Goal: Information Seeking & Learning: Learn about a topic

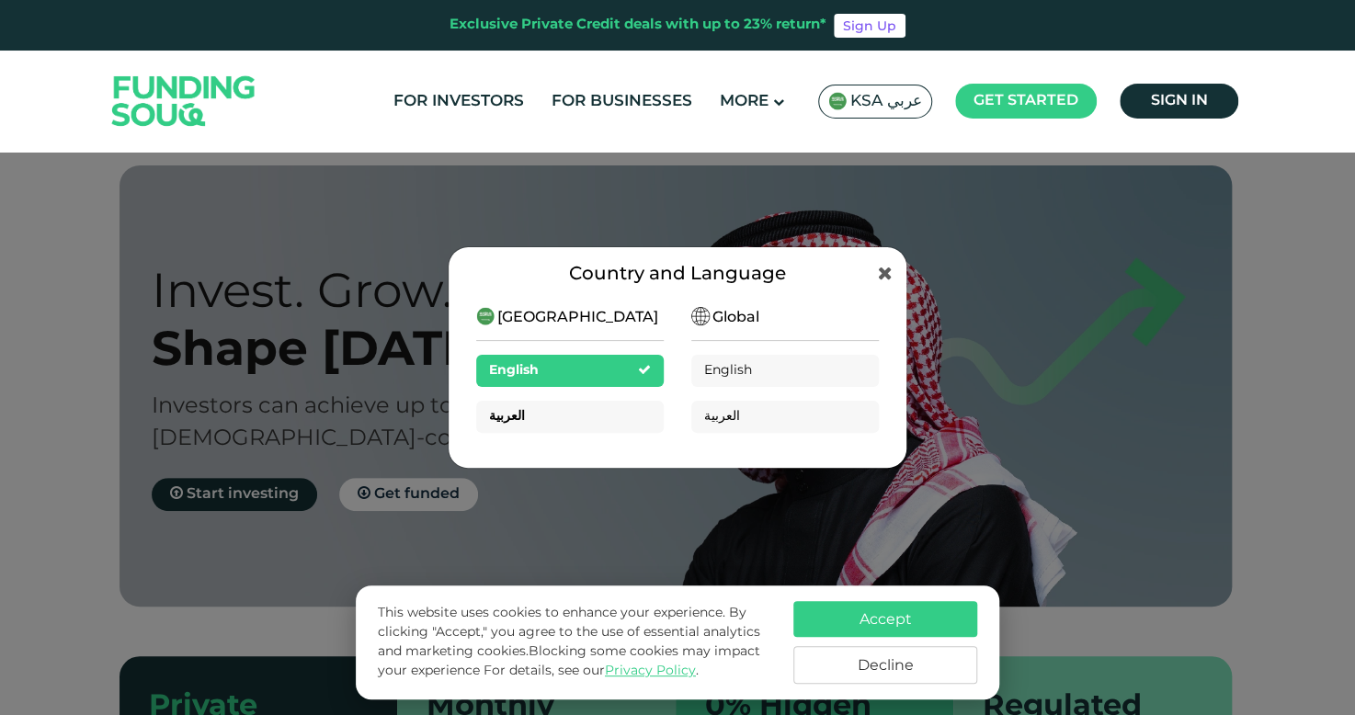
click at [588, 407] on div "العربية" at bounding box center [570, 417] width 188 height 32
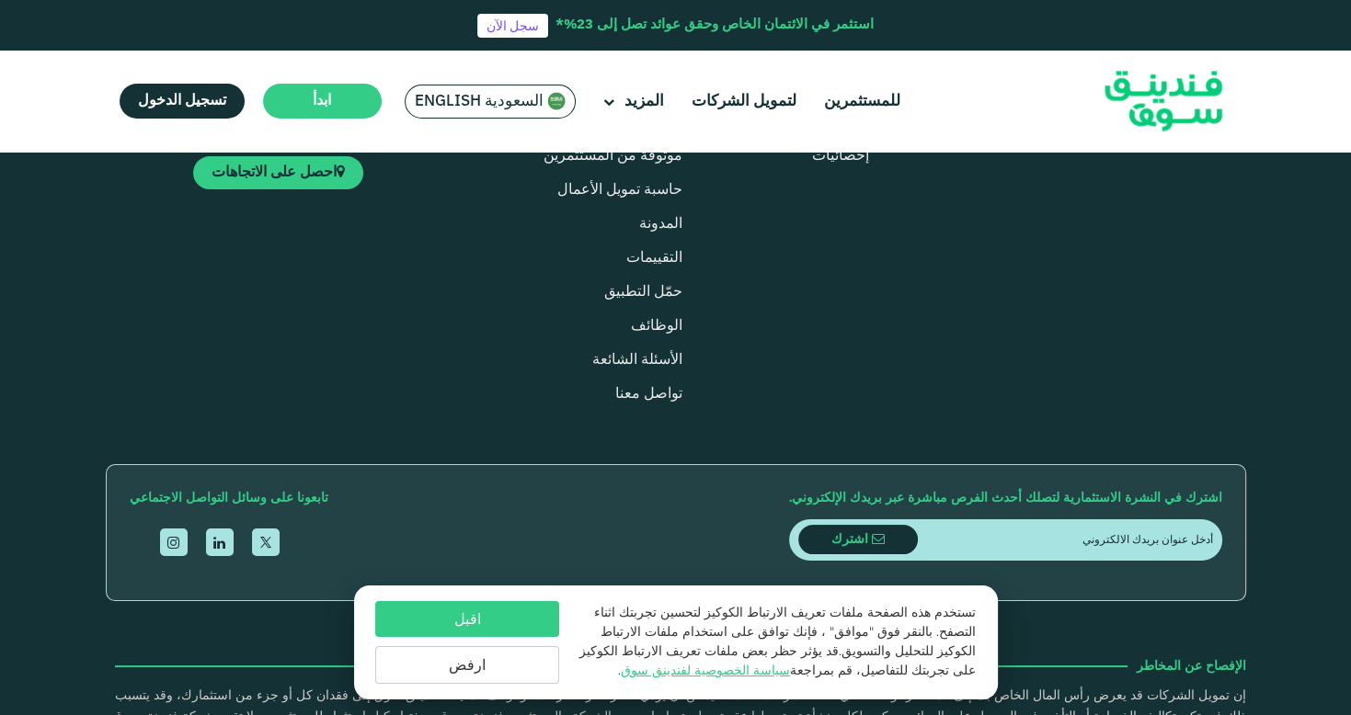
scroll to position [2206, 0]
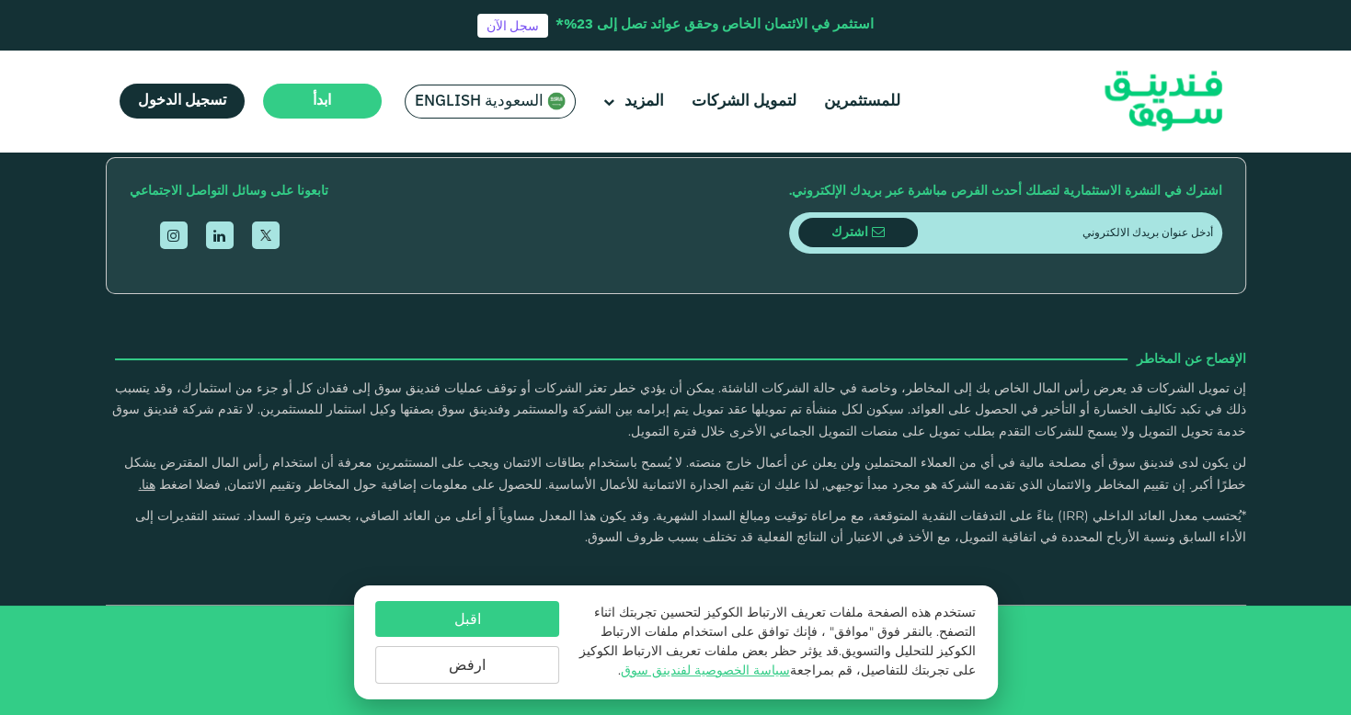
type tc-range-slider "4"
type tc-range-slider "40000"
drag, startPoint x: 1155, startPoint y: 385, endPoint x: 1178, endPoint y: 382, distance: 23.1
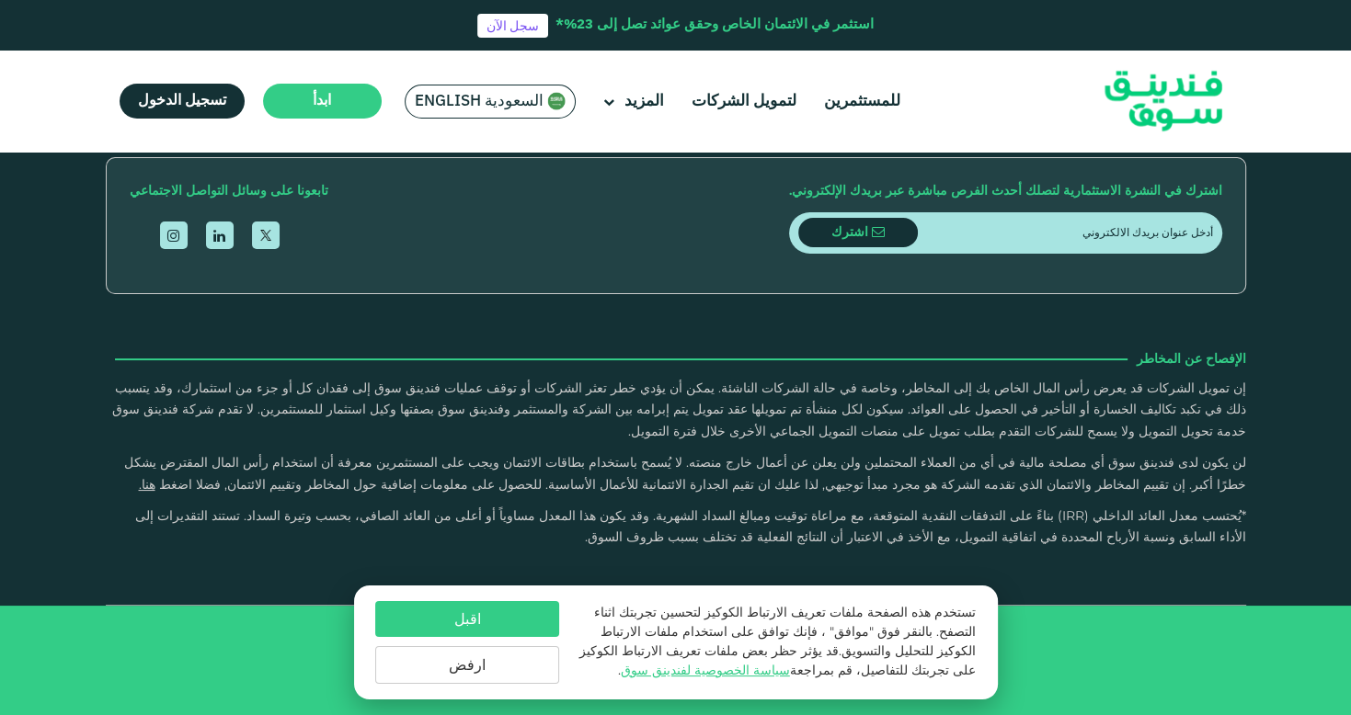
drag, startPoint x: 640, startPoint y: 379, endPoint x: 823, endPoint y: 379, distance: 183.0
drag, startPoint x: 842, startPoint y: 382, endPoint x: 890, endPoint y: 377, distance: 48.1
click at [460, 618] on button "اقبل" at bounding box center [467, 619] width 184 height 36
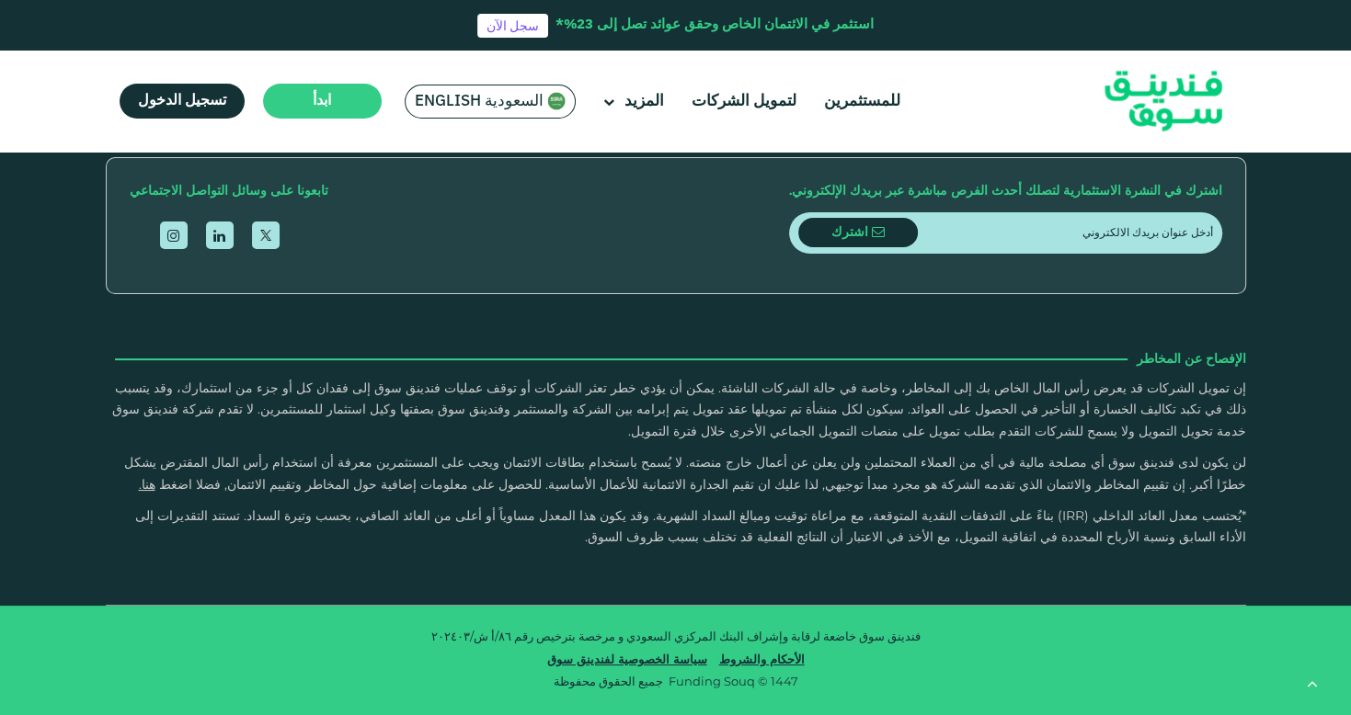
scroll to position [3236, 0]
drag, startPoint x: 849, startPoint y: 310, endPoint x: 792, endPoint y: 313, distance: 58.0
drag, startPoint x: 1311, startPoint y: 341, endPoint x: 1302, endPoint y: 307, distance: 35.2
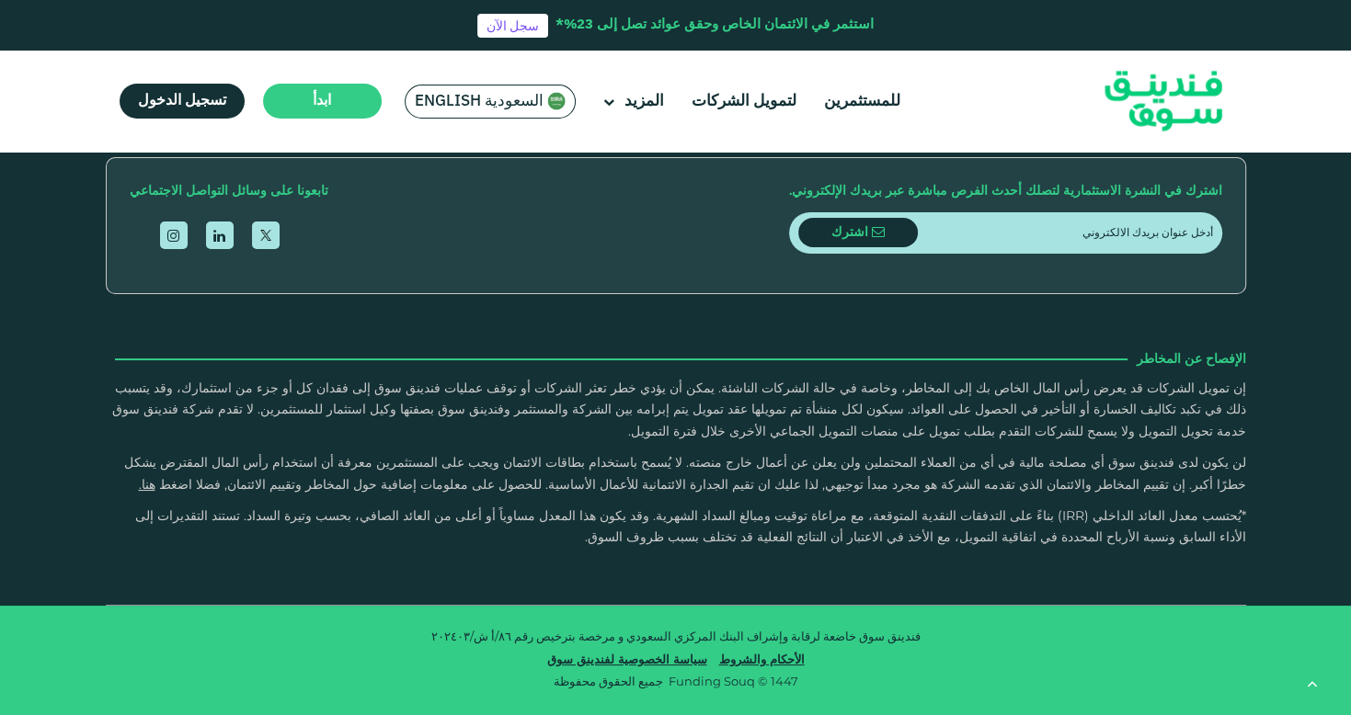
scroll to position [3163, 0]
drag, startPoint x: 776, startPoint y: 386, endPoint x: 821, endPoint y: 379, distance: 45.6
drag, startPoint x: 838, startPoint y: 381, endPoint x: 848, endPoint y: 367, distance: 16.6
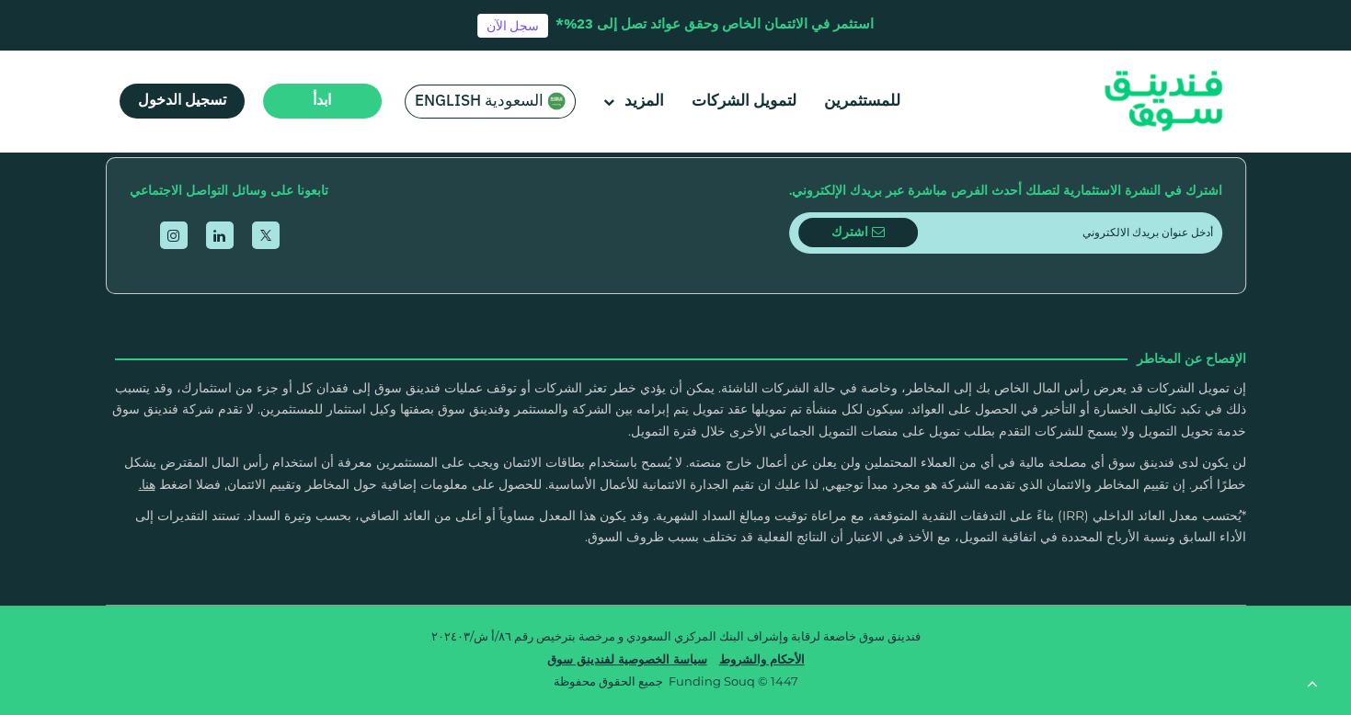
drag, startPoint x: 845, startPoint y: 386, endPoint x: 724, endPoint y: 392, distance: 121.5
drag, startPoint x: 699, startPoint y: 384, endPoint x: 655, endPoint y: 382, distance: 43.3
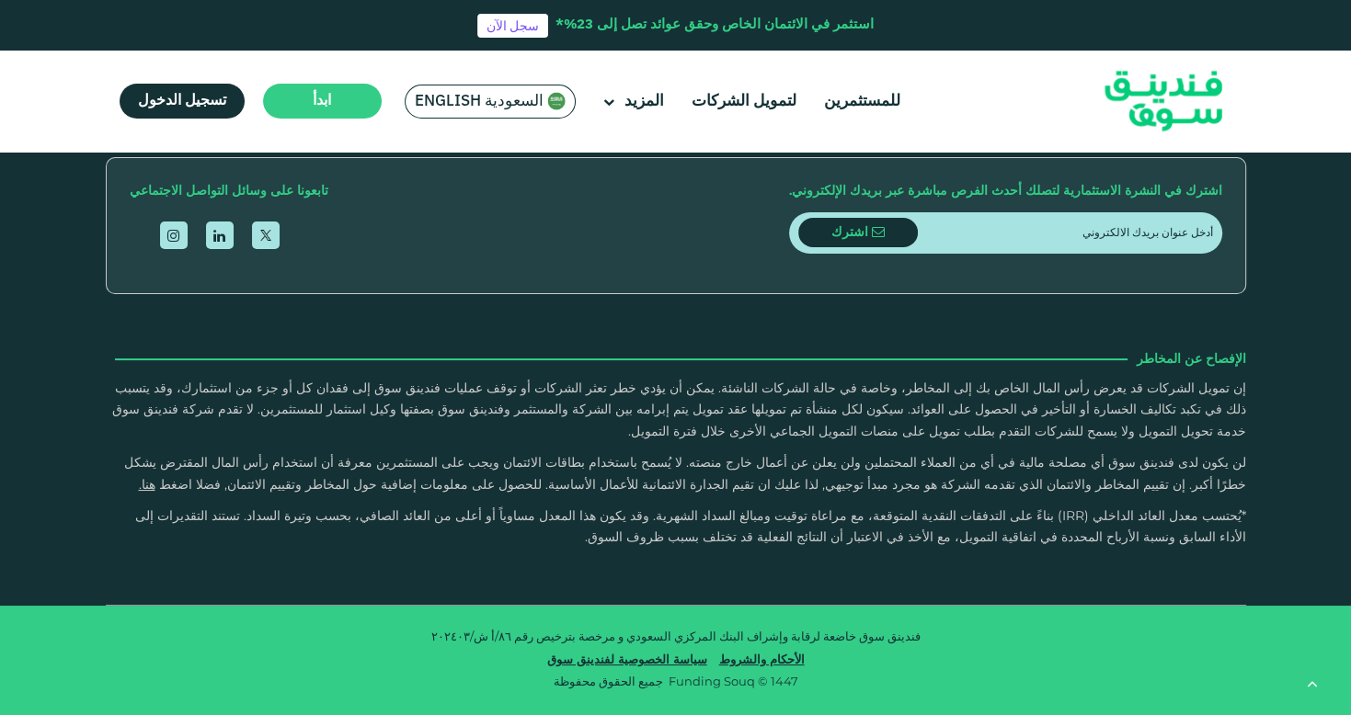
type tc-range-slider "1"
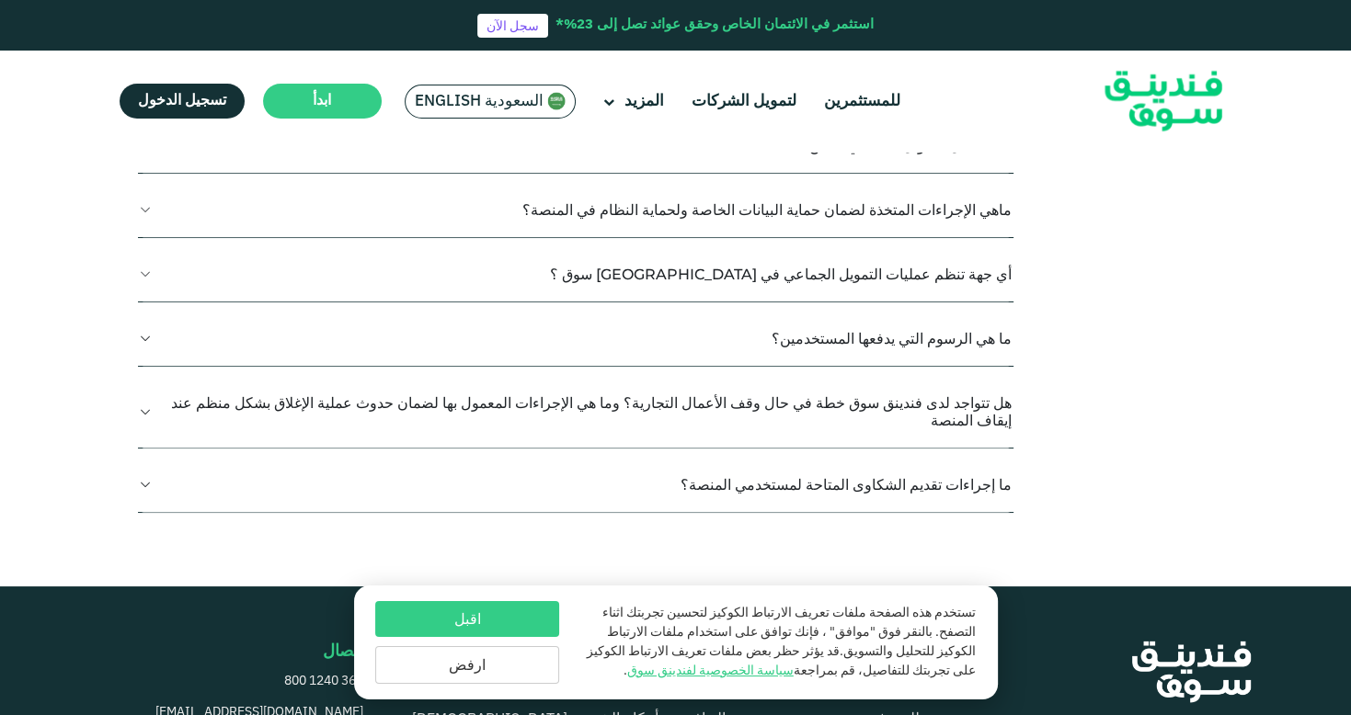
scroll to position [2059, 0]
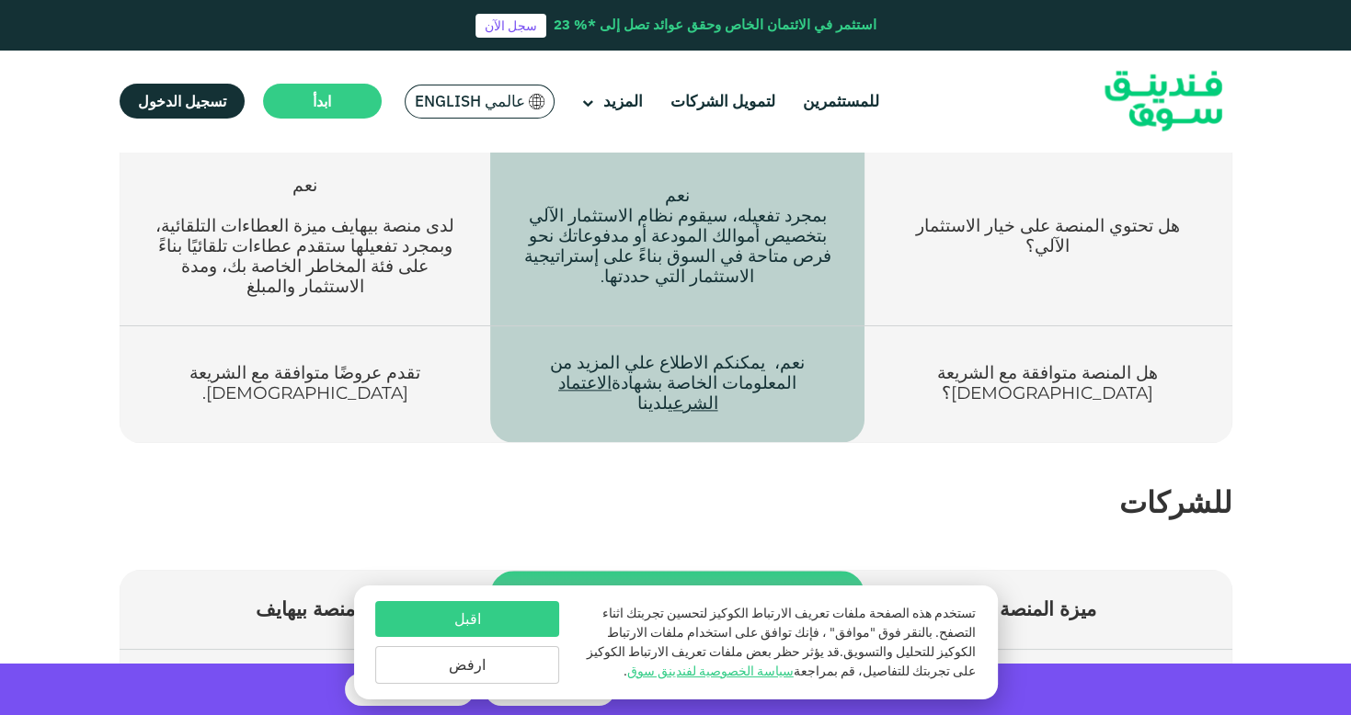
scroll to position [2133, 0]
